Goal: Find specific page/section: Find specific page/section

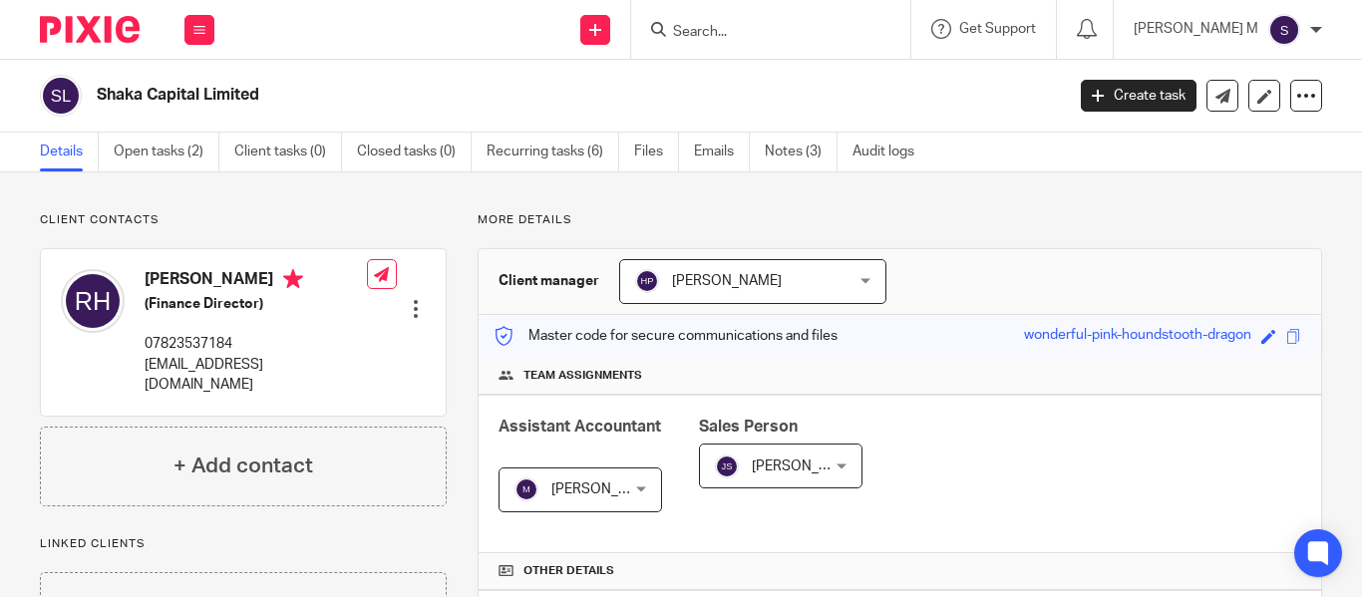
scroll to position [683, 0]
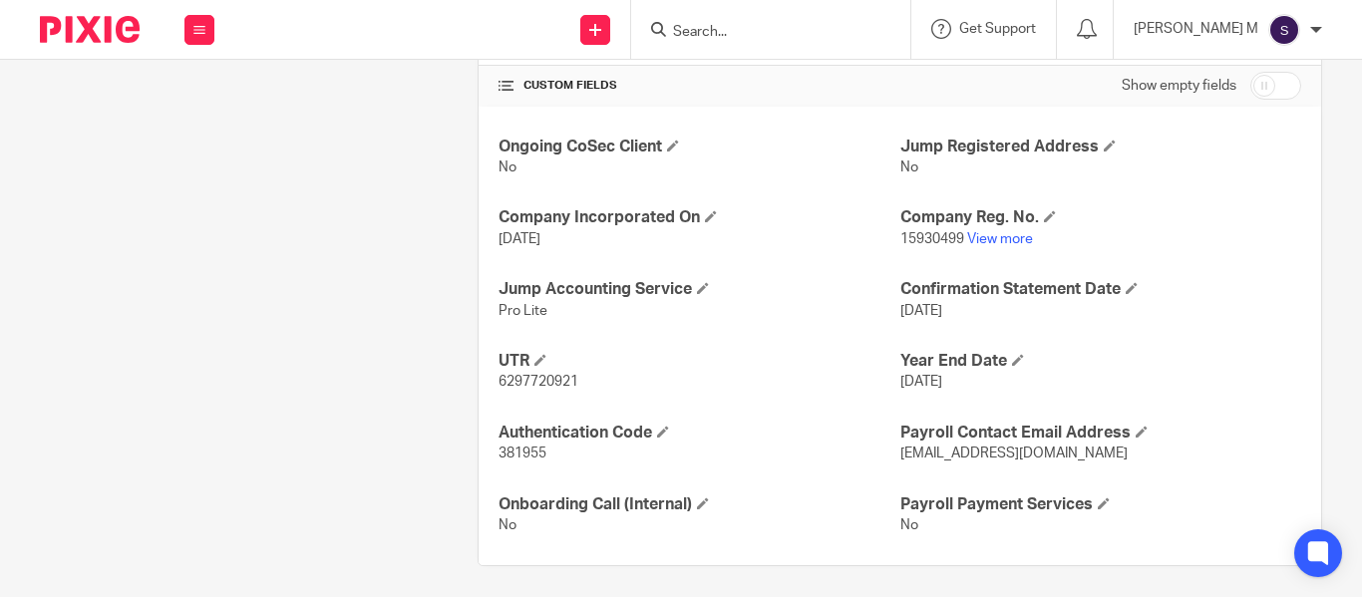
click at [746, 24] on input "Search" at bounding box center [760, 33] width 179 height 18
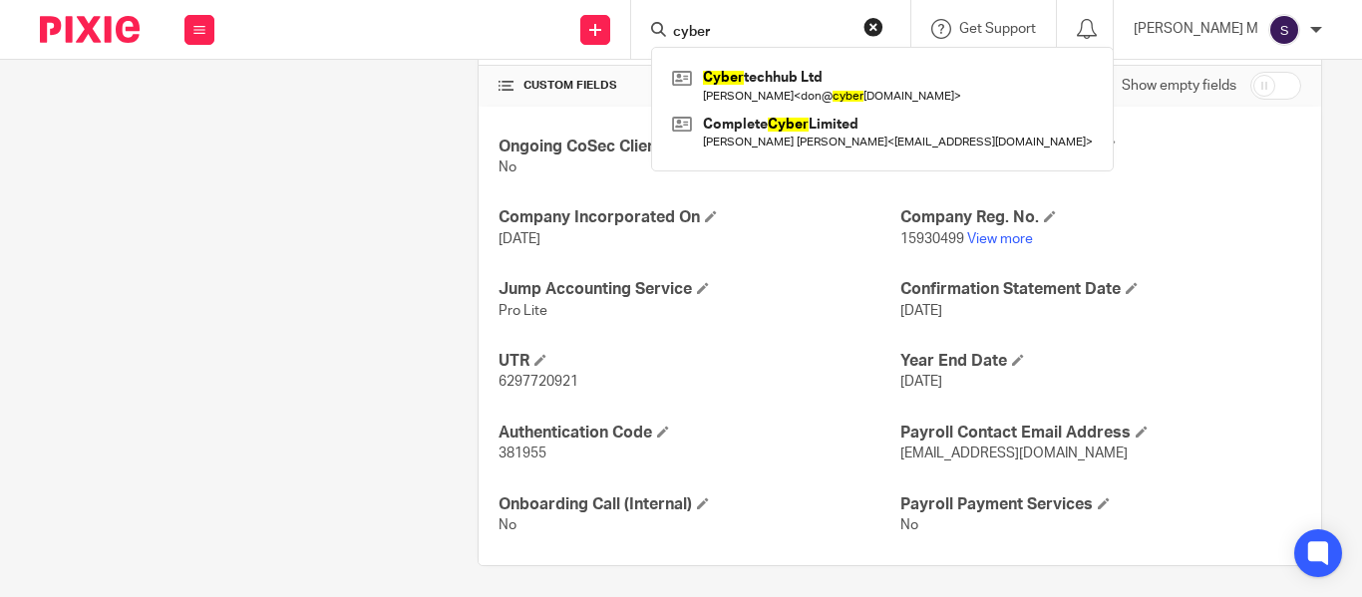
type input "cyber"
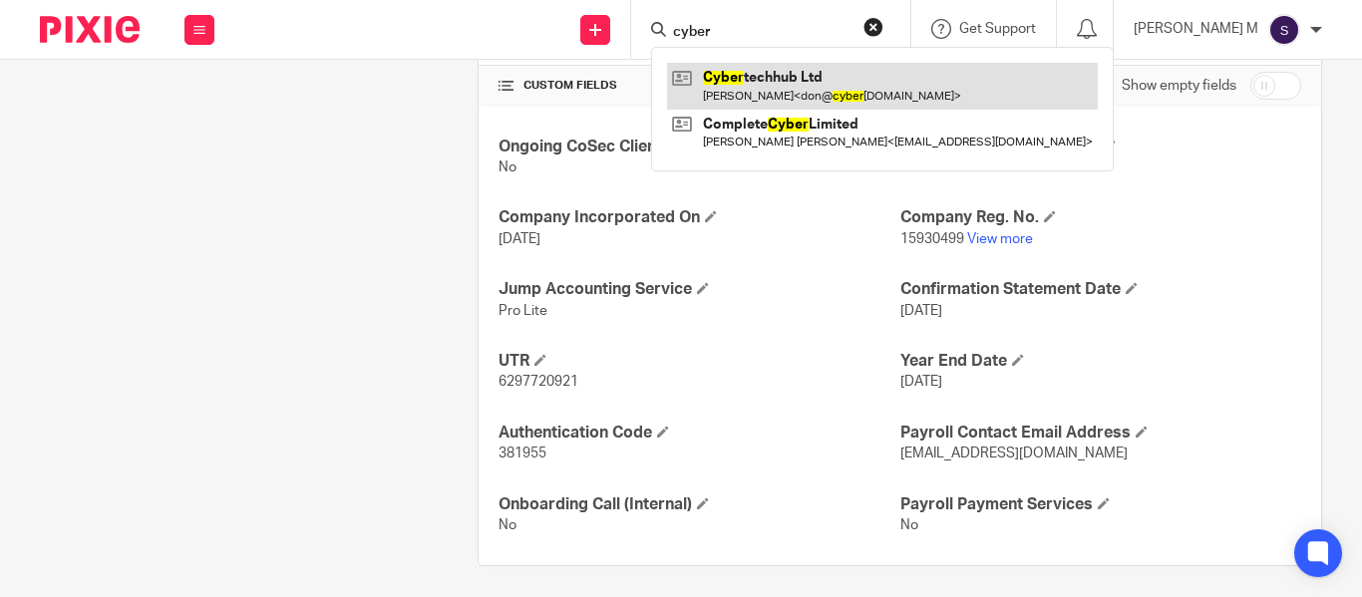
click at [832, 81] on link at bounding box center [882, 86] width 431 height 46
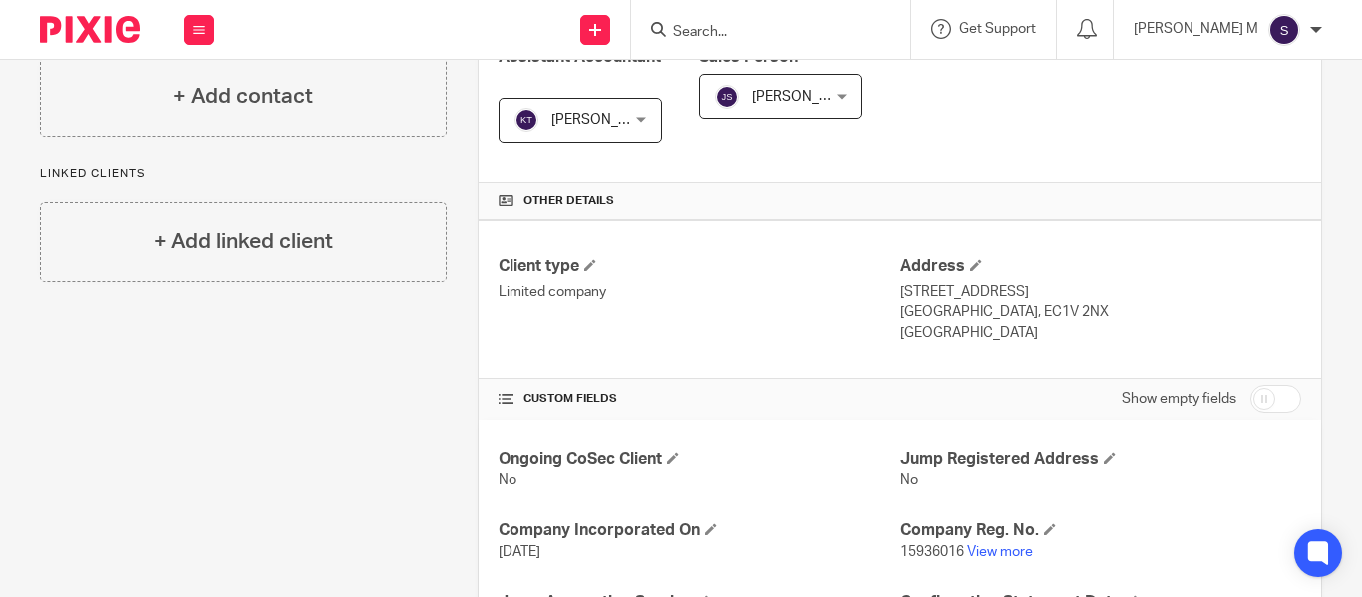
scroll to position [371, 0]
click at [993, 551] on link "View more" at bounding box center [1000, 551] width 66 height 14
